Goal: Check status: Check status

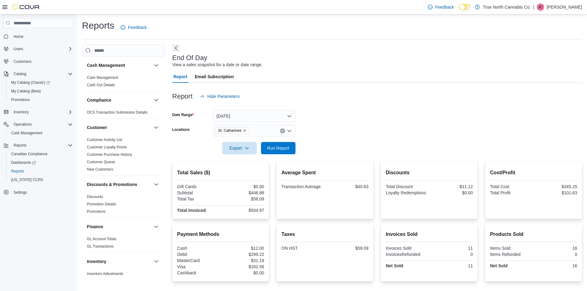
click at [285, 157] on div at bounding box center [377, 157] width 410 height 7
click at [283, 153] on span "Run Report" at bounding box center [278, 148] width 27 height 12
click at [284, 133] on button "Clear input" at bounding box center [282, 131] width 5 height 5
type input "**"
click at [282, 141] on span "[GEOGRAPHIC_DATA] - [STREET_ADDRESS]" at bounding box center [272, 141] width 92 height 6
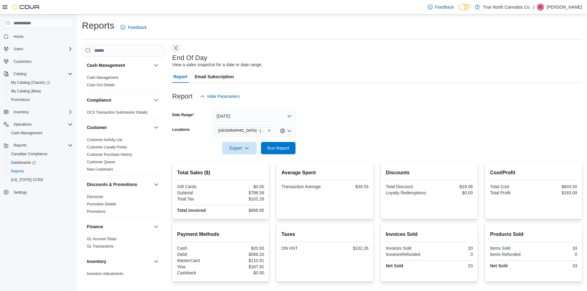
drag, startPoint x: 331, startPoint y: 136, endPoint x: 294, endPoint y: 140, distance: 37.2
click at [325, 137] on form "Date Range [DATE] Locations [GEOGRAPHIC_DATA] - [STREET_ADDRESS][GEOGRAPHIC_DAT…" at bounding box center [377, 129] width 410 height 52
click at [280, 148] on span "Run Report" at bounding box center [278, 148] width 22 height 6
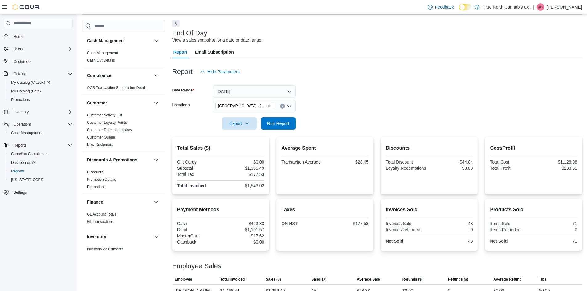
scroll to position [48, 0]
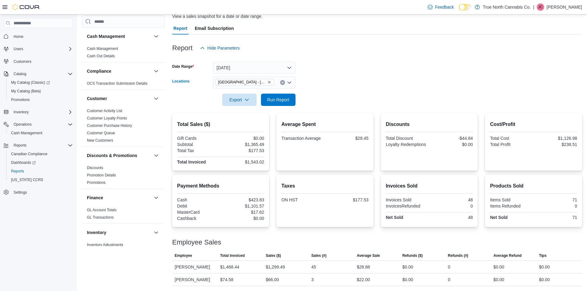
click at [281, 83] on icon "Clear input" at bounding box center [282, 82] width 2 height 2
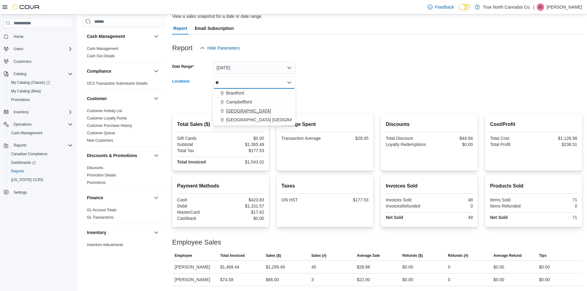
type input "**"
click at [274, 111] on div "[GEOGRAPHIC_DATA]" at bounding box center [254, 111] width 75 height 6
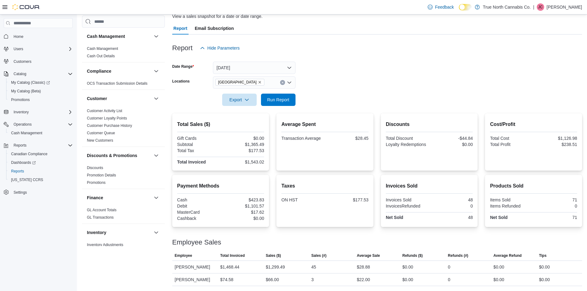
drag, startPoint x: 330, startPoint y: 104, endPoint x: 280, endPoint y: 108, distance: 50.1
click at [325, 103] on form "Date Range [DATE] Locations [GEOGRAPHIC_DATA] Export Run Report" at bounding box center [377, 80] width 410 height 52
click at [280, 106] on span "Run Report" at bounding box center [278, 99] width 27 height 12
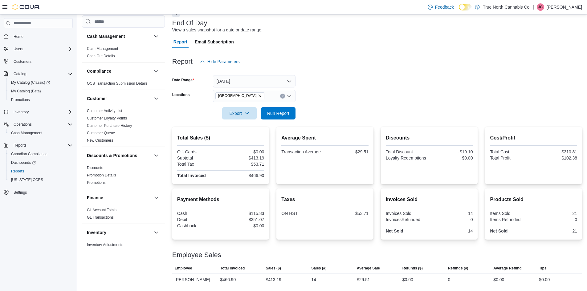
scroll to position [35, 0]
click at [284, 94] on div "[GEOGRAPHIC_DATA]" at bounding box center [254, 96] width 83 height 12
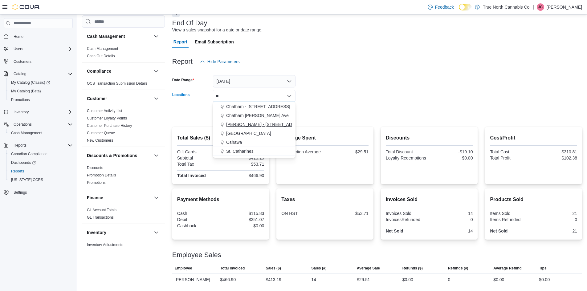
type input "**"
click at [260, 128] on button "[PERSON_NAME] - [STREET_ADDRESS]" at bounding box center [254, 124] width 83 height 9
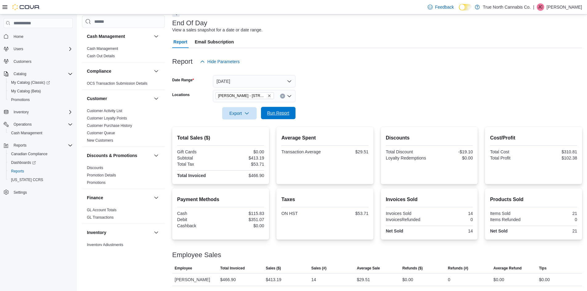
drag, startPoint x: 320, startPoint y: 117, endPoint x: 284, endPoint y: 116, distance: 36.1
click at [306, 117] on form "Date Range [DATE] Locations [GEOGRAPHIC_DATA] - [STREET_ADDRESS] Export Run Rep…" at bounding box center [377, 94] width 410 height 52
click at [284, 116] on span "Run Report" at bounding box center [278, 113] width 22 height 6
click at [281, 97] on icon "Clear input" at bounding box center [282, 96] width 2 height 2
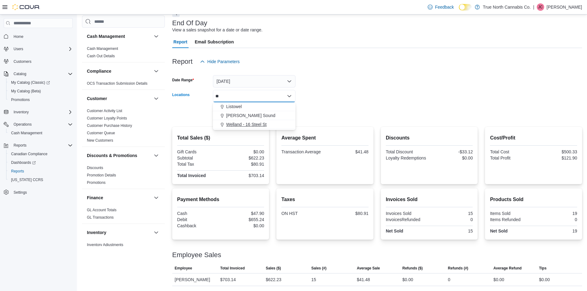
type input "**"
click at [255, 126] on span "Welland - 16 Steel St" at bounding box center [246, 124] width 40 height 6
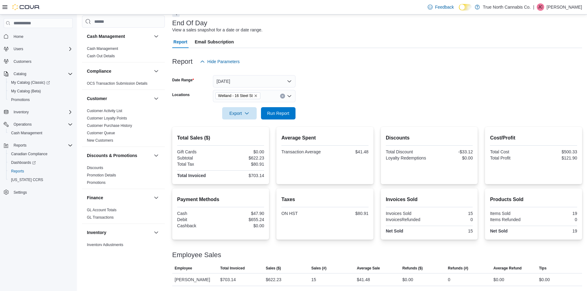
drag, startPoint x: 321, startPoint y: 116, endPoint x: 298, endPoint y: 114, distance: 22.6
click at [313, 114] on form "Date Range [DATE] Locations Welland - 16 Steel St Export Run Report" at bounding box center [377, 94] width 410 height 52
drag, startPoint x: 297, startPoint y: 114, endPoint x: 282, endPoint y: 115, distance: 15.5
click at [290, 115] on form "Date Range [DATE] Locations Welland - 16 Steel St Export Run Report" at bounding box center [377, 94] width 410 height 52
click at [279, 117] on span "Run Report" at bounding box center [278, 113] width 27 height 12
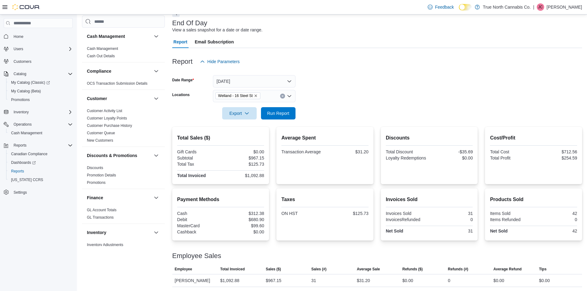
click at [282, 98] on button "Clear input" at bounding box center [282, 96] width 5 height 5
type input "***"
click at [252, 109] on span "St. Catharines" at bounding box center [239, 107] width 27 height 6
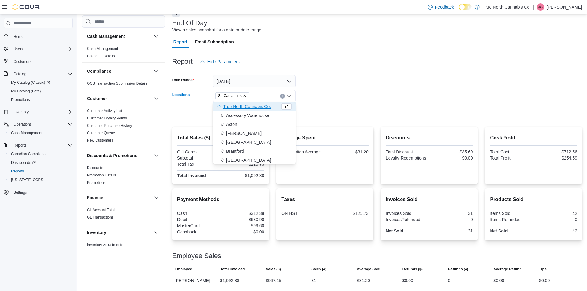
drag, startPoint x: 321, startPoint y: 113, endPoint x: 306, endPoint y: 106, distance: 16.1
click at [318, 112] on form "Date Range [DATE] Locations [GEOGRAPHIC_DATA] Combo box. Selected. [GEOGRAPHIC_…" at bounding box center [377, 94] width 410 height 52
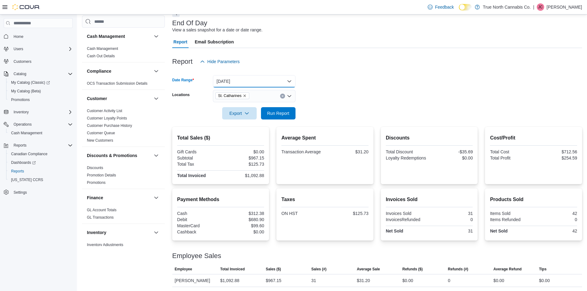
click at [279, 84] on button "[DATE]" at bounding box center [254, 81] width 83 height 12
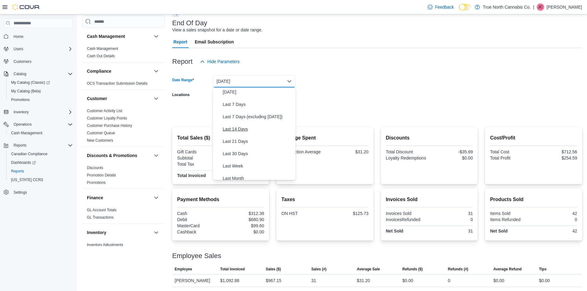
scroll to position [62, 0]
click at [243, 165] on span "Week To Date" at bounding box center [258, 167] width 70 height 7
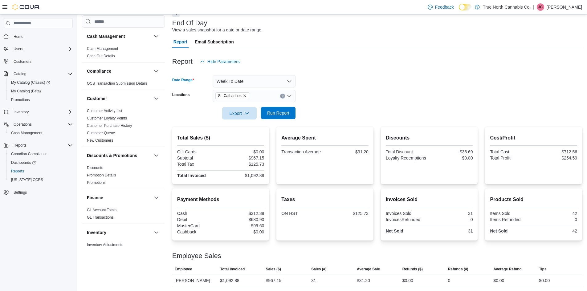
click at [275, 112] on span "Run Report" at bounding box center [278, 113] width 22 height 6
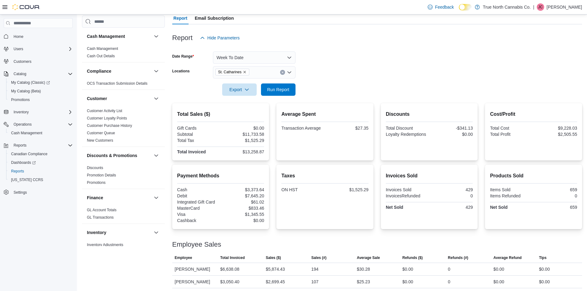
scroll to position [86, 0]
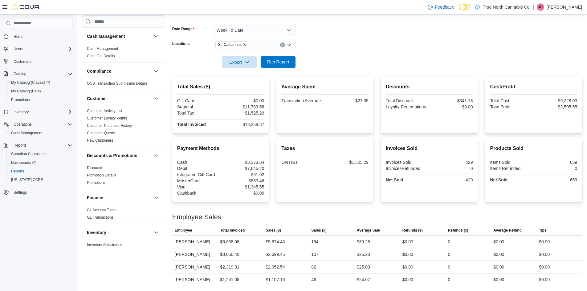
click at [279, 64] on span "Run Report" at bounding box center [278, 62] width 22 height 6
click at [265, 30] on button "Week To Date" at bounding box center [254, 30] width 83 height 12
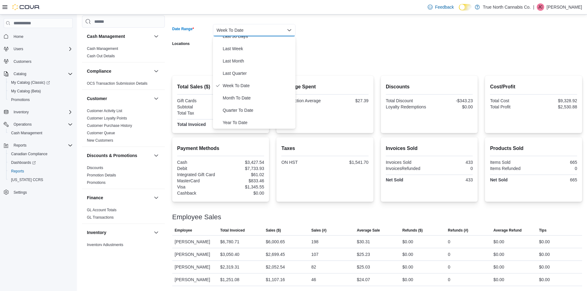
scroll to position [0, 0]
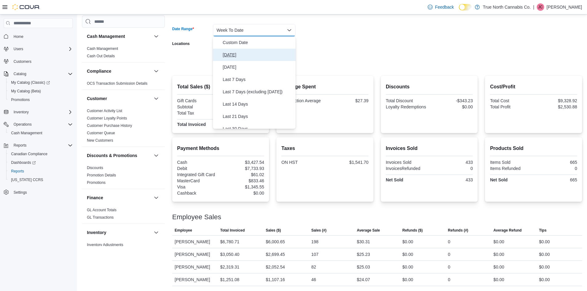
click at [244, 56] on span "[DATE]" at bounding box center [258, 54] width 70 height 7
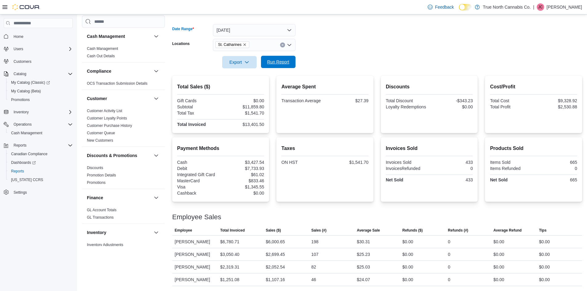
click at [285, 64] on span "Run Report" at bounding box center [278, 62] width 22 height 6
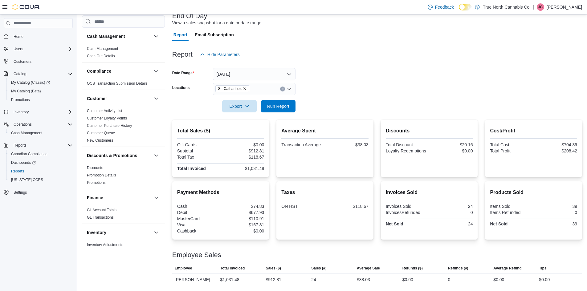
scroll to position [42, 0]
click at [276, 106] on span "Run Report" at bounding box center [278, 106] width 22 height 6
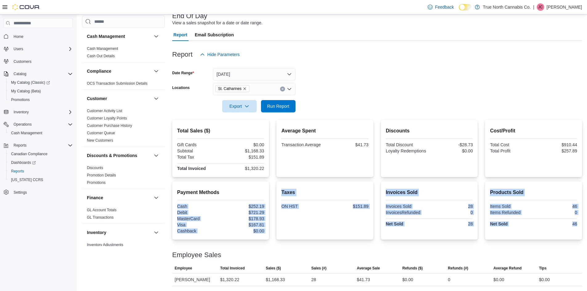
drag, startPoint x: 260, startPoint y: 189, endPoint x: 273, endPoint y: 245, distance: 57.5
click at [273, 245] on div "Total Sales ($) Gift Cards $0.00 Subtotal $1,168.33 Total Tax $151.89 Total Inv…" at bounding box center [377, 203] width 410 height 166
click at [272, 245] on div at bounding box center [377, 247] width 410 height 7
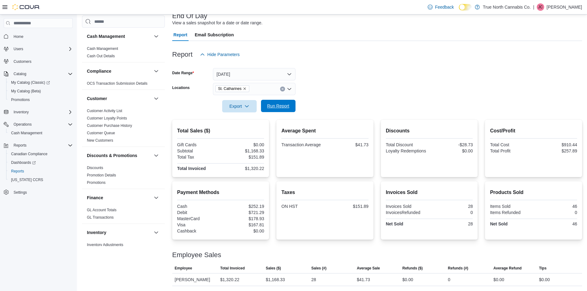
click at [275, 110] on span "Run Report" at bounding box center [278, 106] width 27 height 12
